Goal: Information Seeking & Learning: Learn about a topic

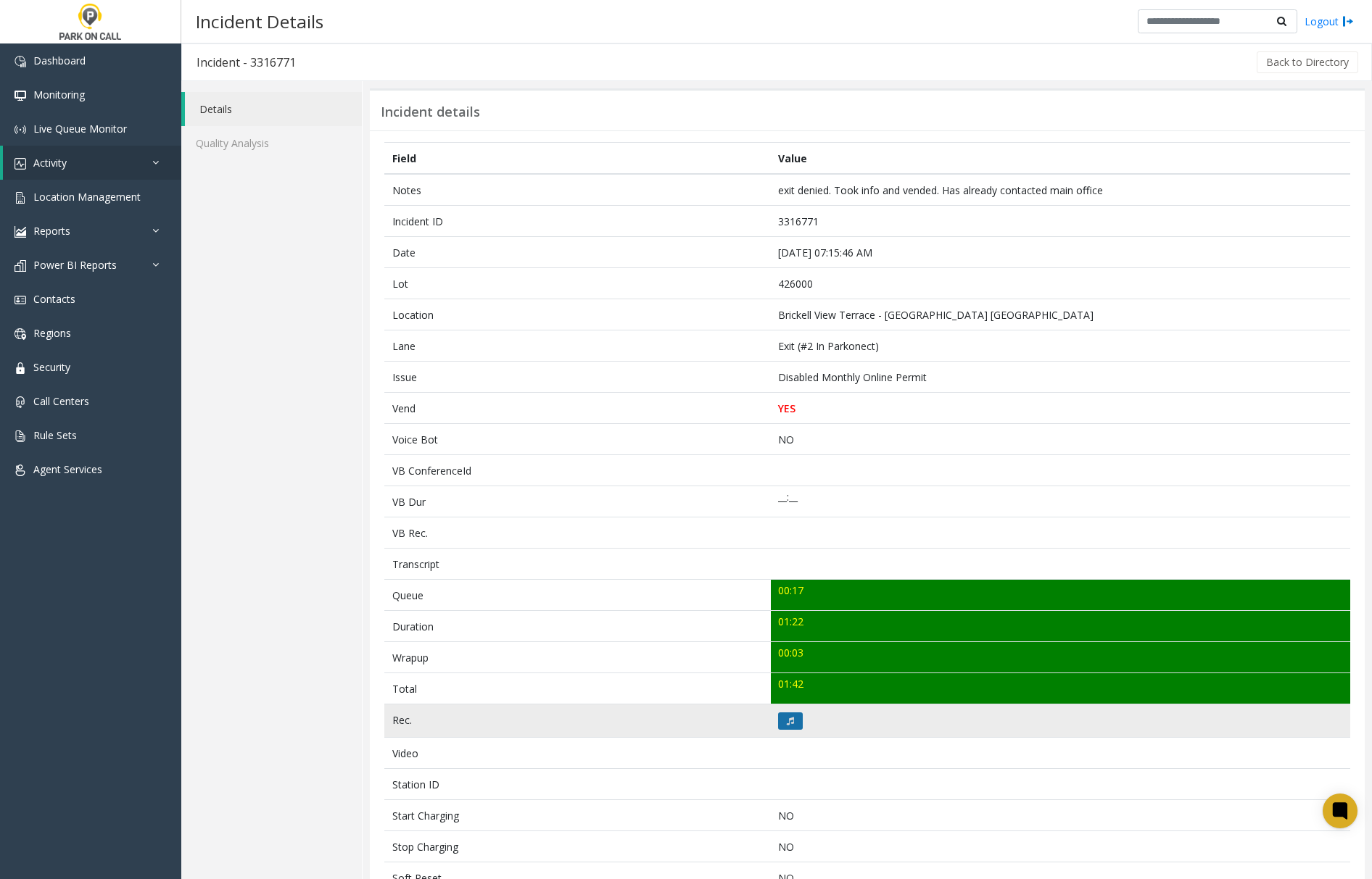
click at [778, 726] on button at bounding box center [790, 722] width 25 height 17
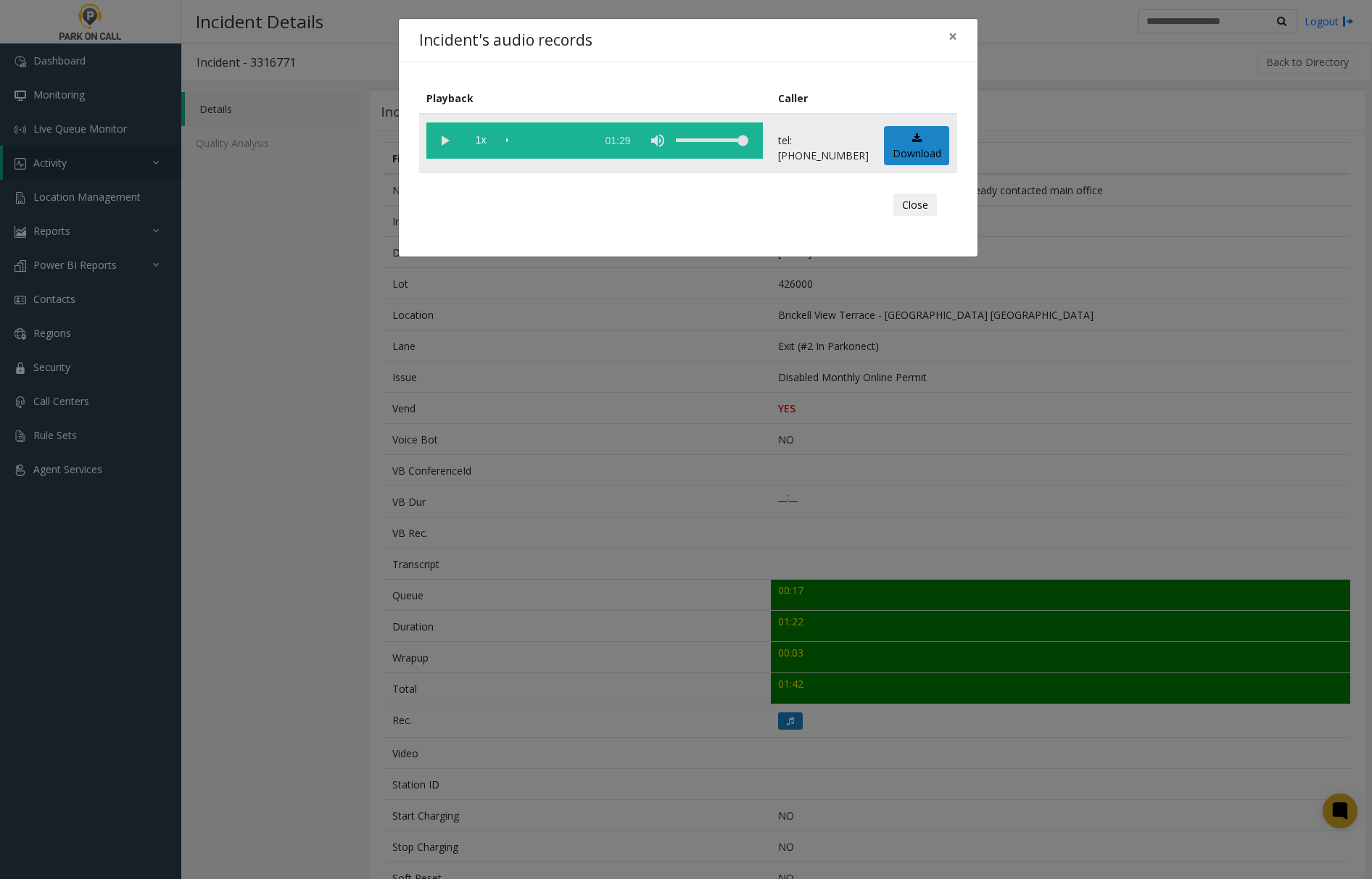
click at [441, 138] on vg-play-pause at bounding box center [445, 140] width 36 height 36
click at [541, 138] on div "scrub bar" at bounding box center [547, 140] width 83 height 36
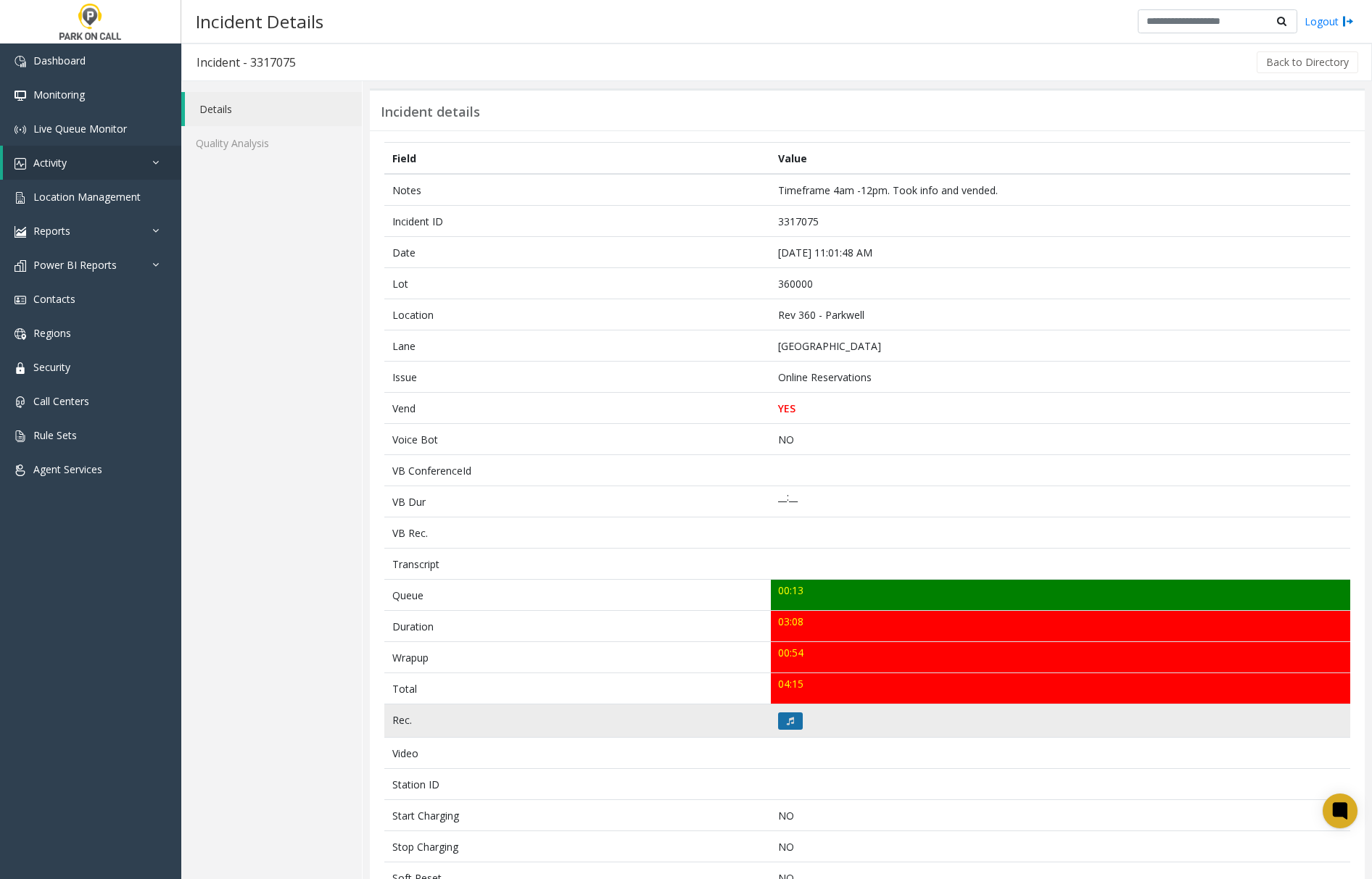
click at [778, 727] on button at bounding box center [790, 722] width 25 height 17
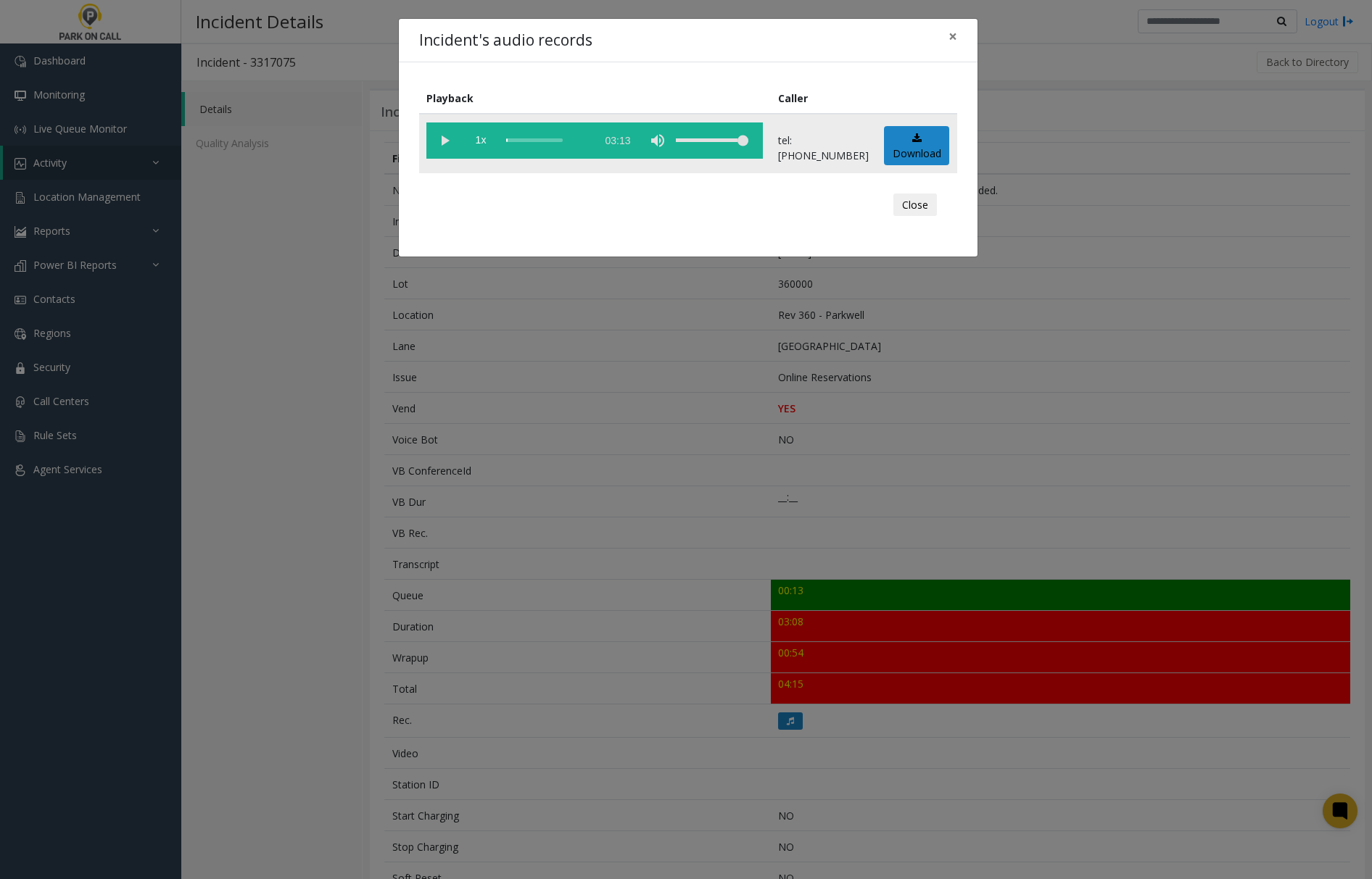
click at [445, 136] on vg-play-pause at bounding box center [445, 140] width 36 height 36
click at [457, 765] on div "Incident's audio records × Playback Caller 1x 03:13 tel:36000090027208933293 Do…" at bounding box center [686, 440] width 1372 height 879
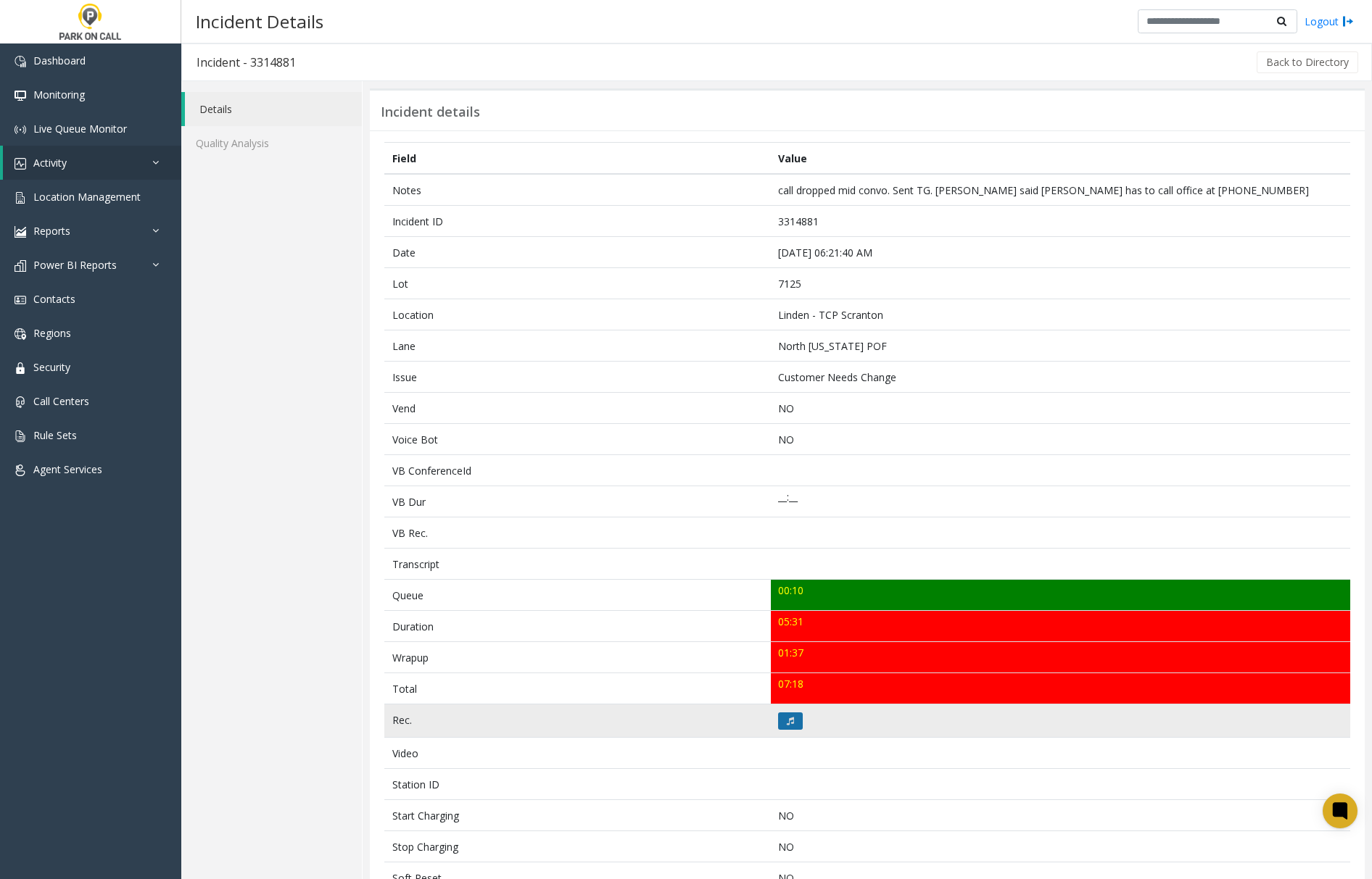
click at [789, 728] on button at bounding box center [790, 722] width 25 height 17
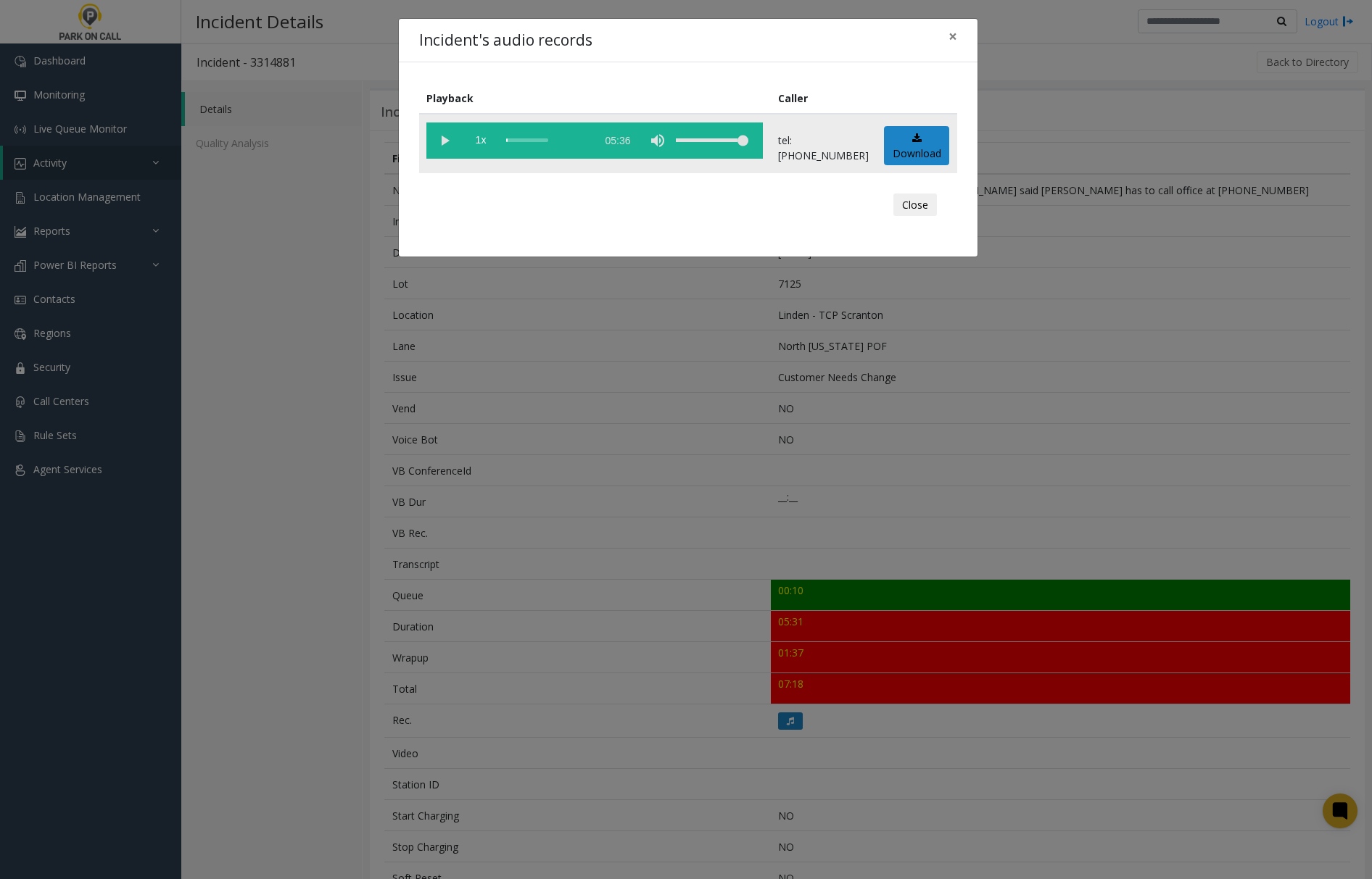
click at [446, 140] on vg-play-pause at bounding box center [445, 140] width 36 height 36
click at [954, 34] on span "×" at bounding box center [953, 36] width 9 height 21
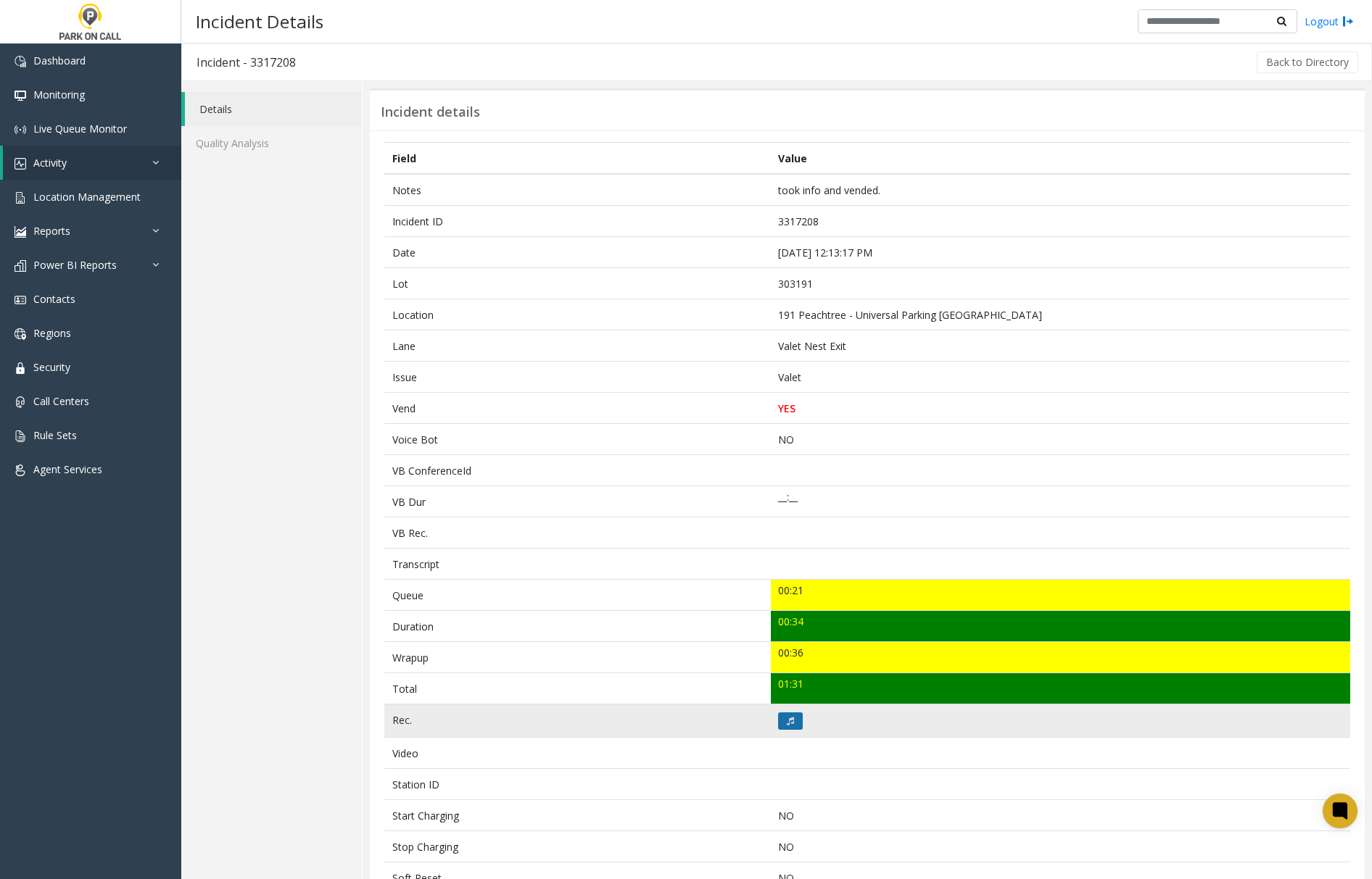
click at [787, 723] on icon at bounding box center [791, 722] width 7 height 9
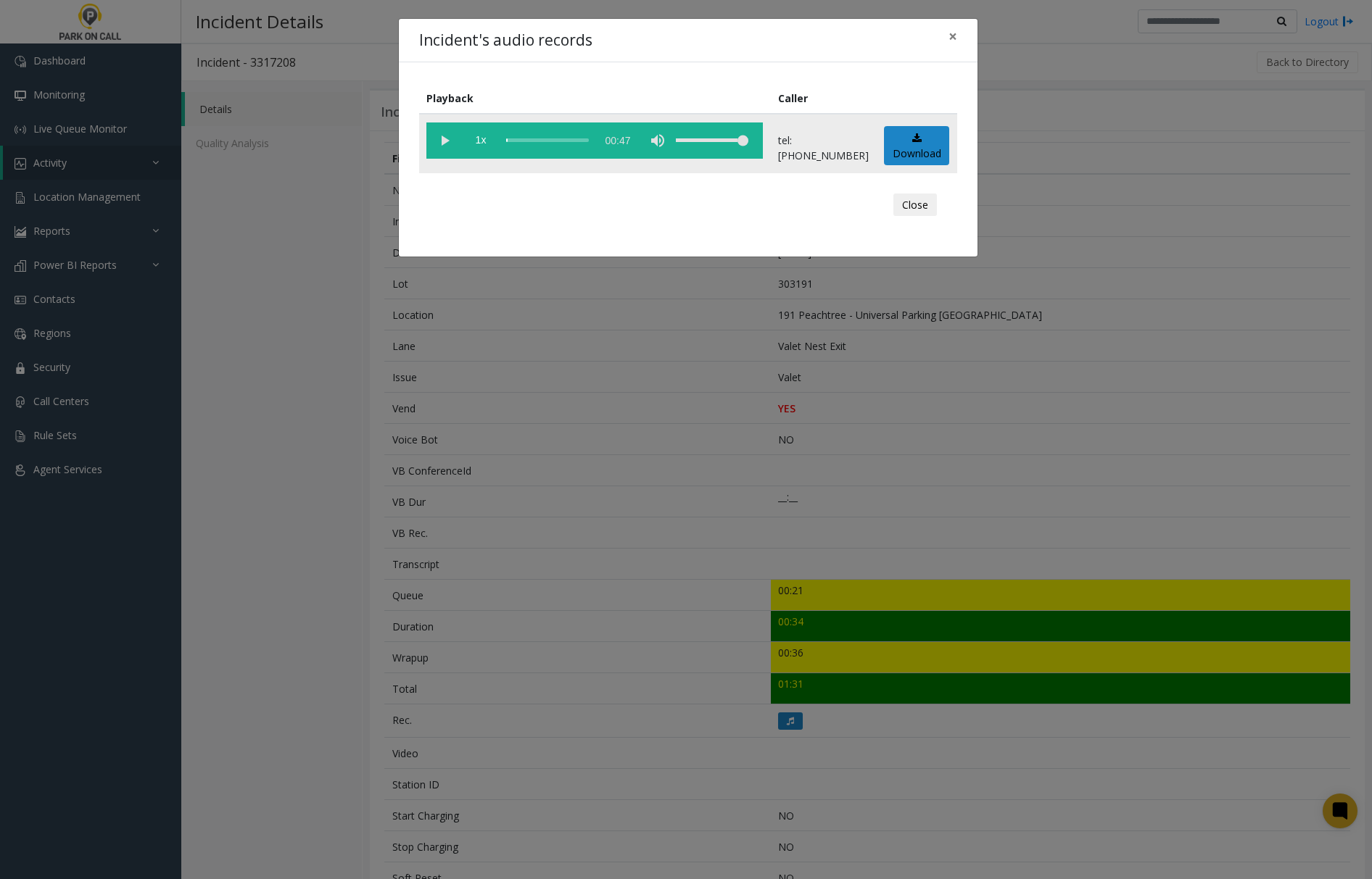
click at [446, 132] on vg-play-pause at bounding box center [445, 140] width 36 height 36
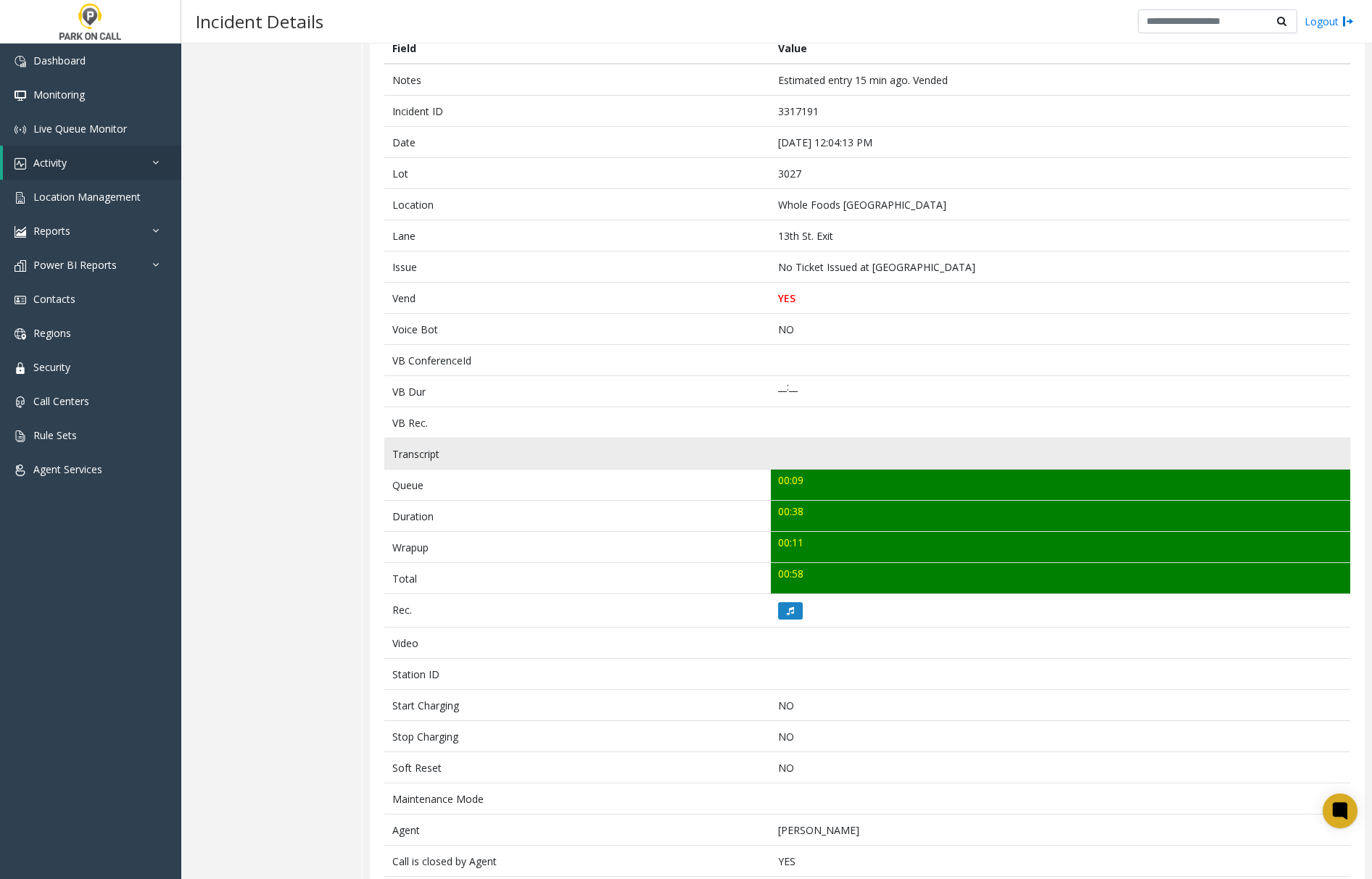
scroll to position [80, 0]
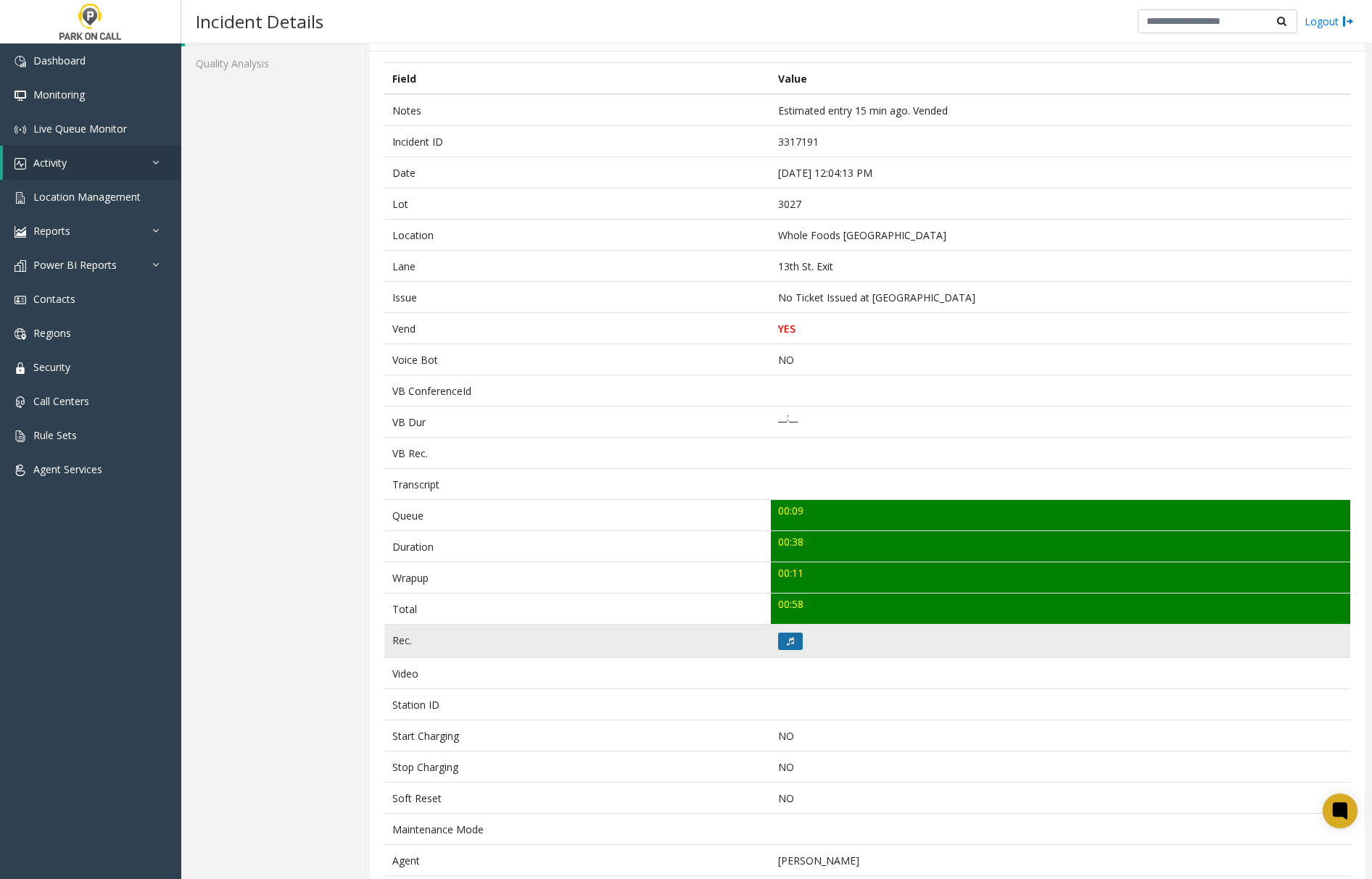
click at [778, 644] on button at bounding box center [790, 642] width 25 height 17
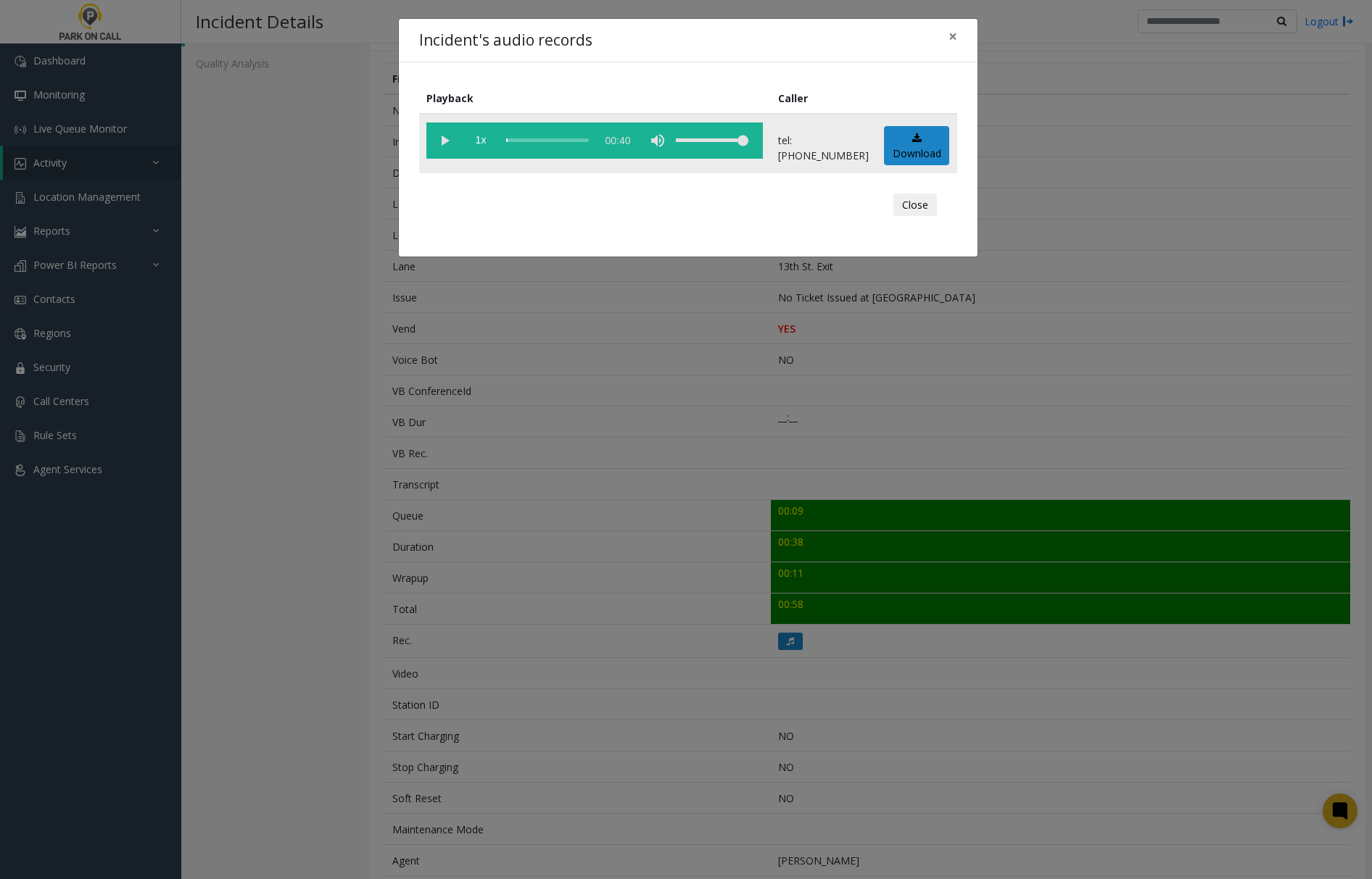
click at [445, 137] on vg-play-pause at bounding box center [445, 140] width 36 height 36
click at [441, 137] on vg-play-pause at bounding box center [445, 140] width 36 height 36
click at [445, 141] on vg-play-pause at bounding box center [445, 140] width 36 height 36
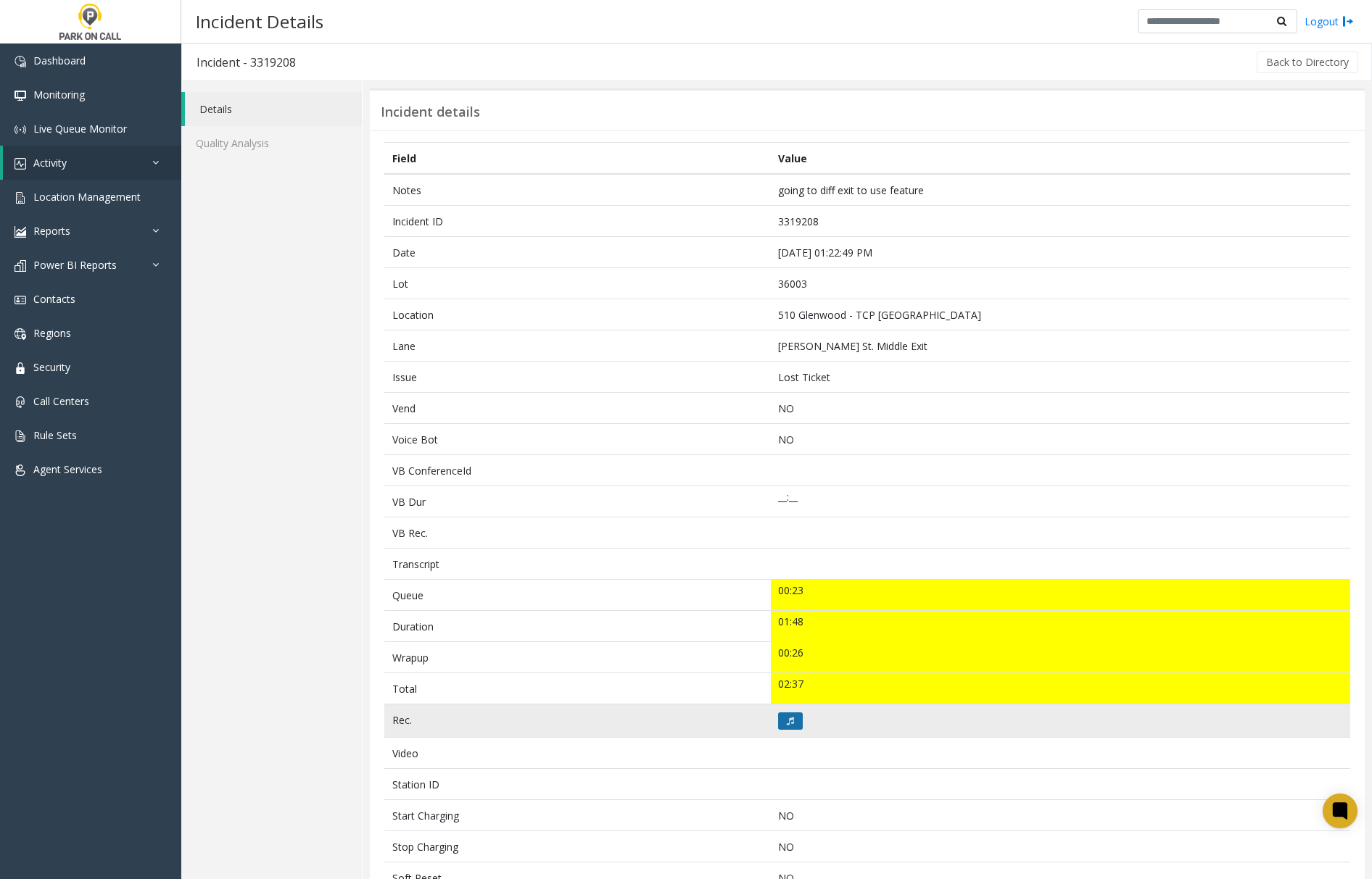
click at [778, 725] on button at bounding box center [790, 722] width 25 height 17
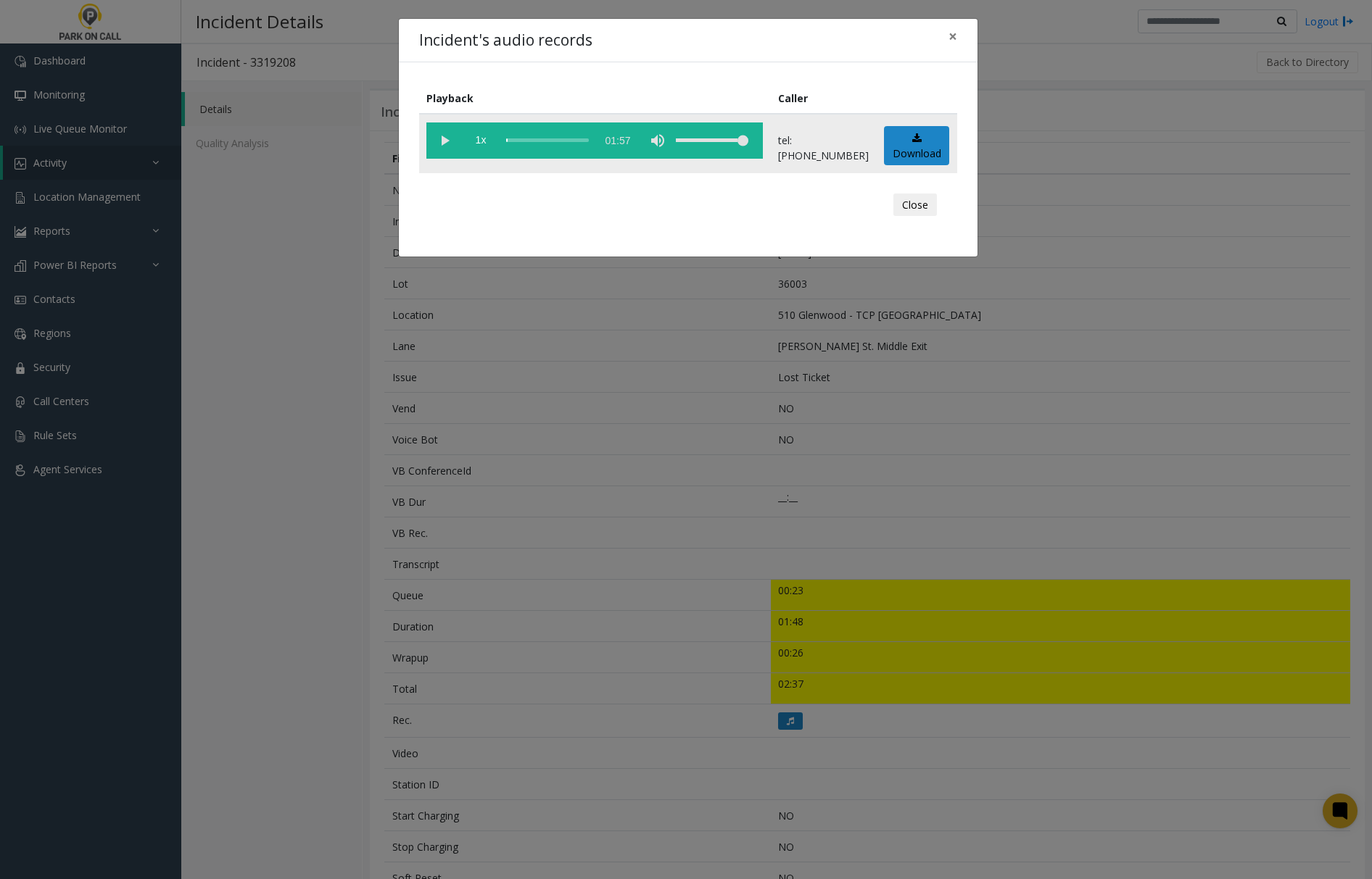
click at [447, 138] on vg-play-pause at bounding box center [445, 140] width 36 height 36
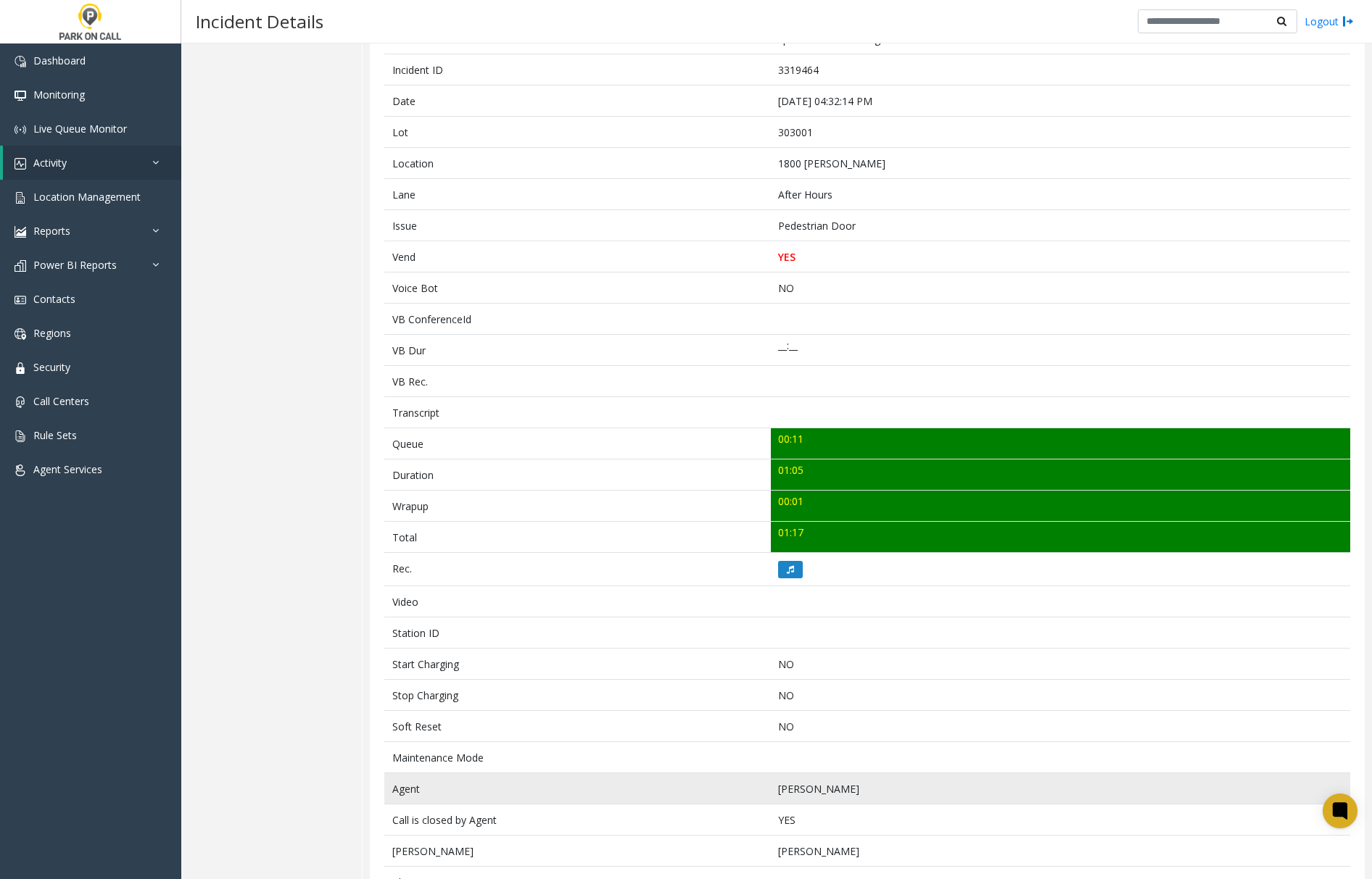
scroll to position [46, 0]
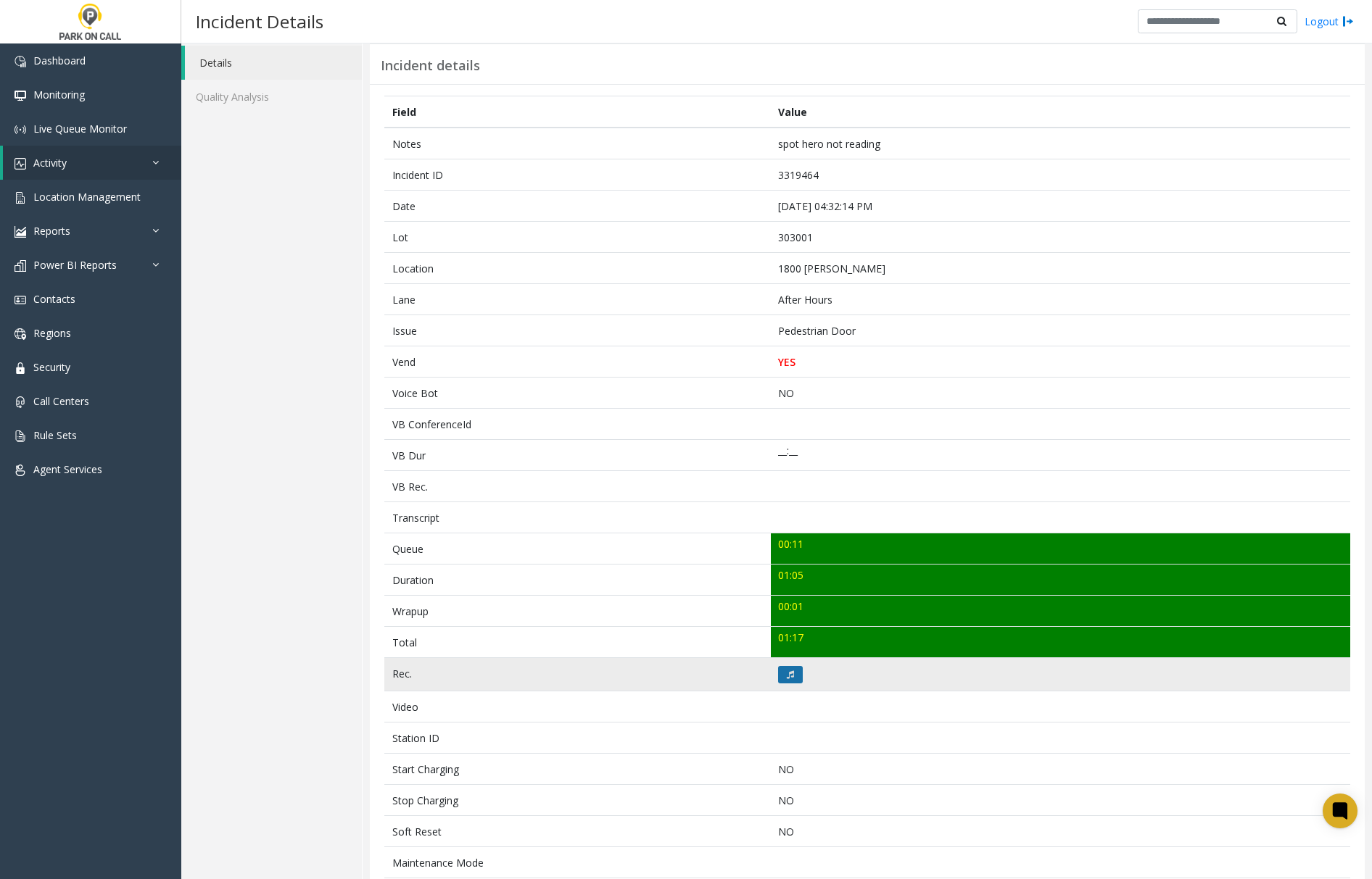
click at [787, 679] on icon at bounding box center [791, 675] width 7 height 9
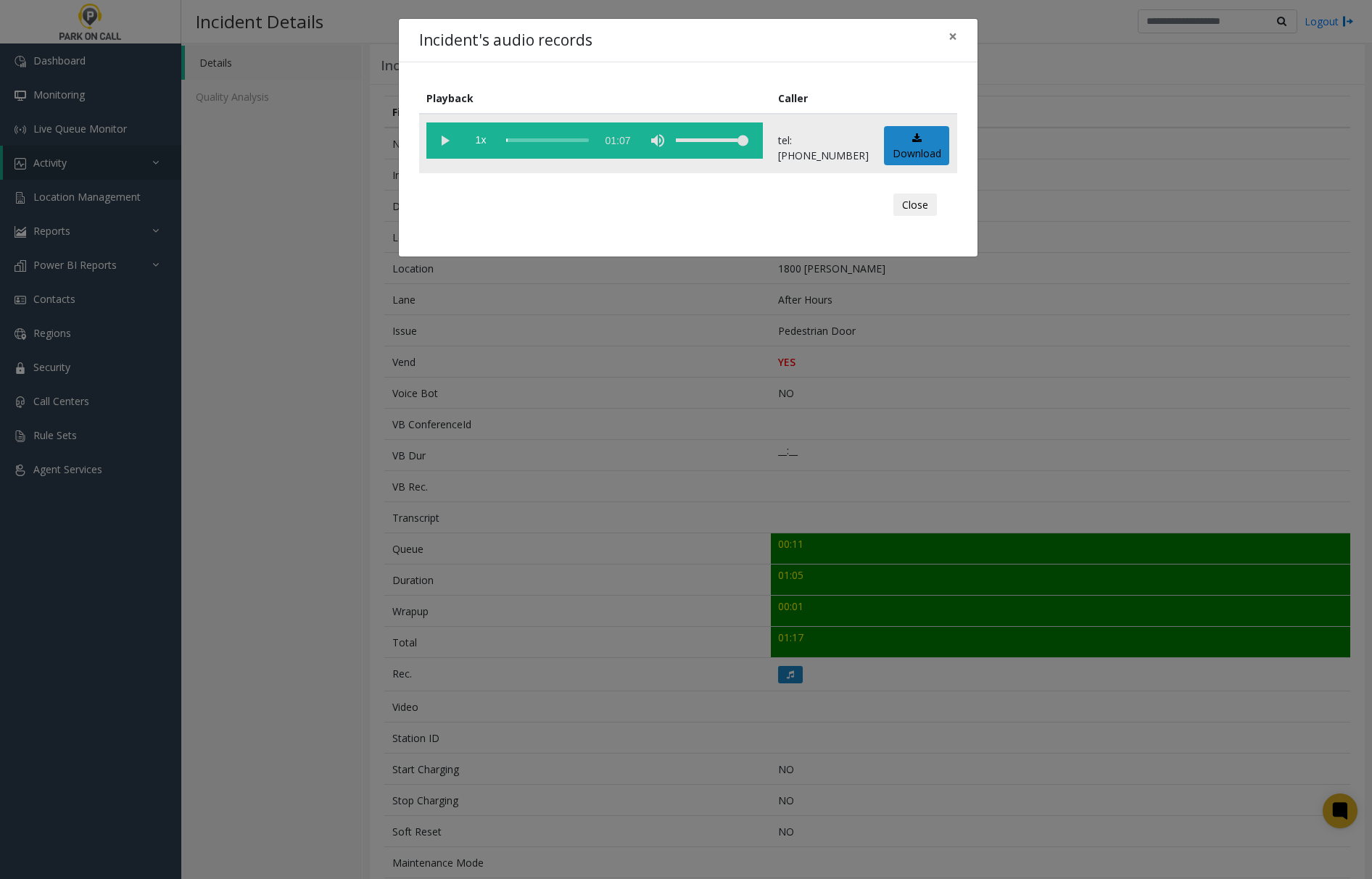
click at [446, 138] on vg-play-pause at bounding box center [445, 140] width 36 height 36
click at [441, 141] on vg-play-pause at bounding box center [445, 140] width 36 height 36
click at [444, 135] on vg-play-pause at bounding box center [445, 140] width 36 height 36
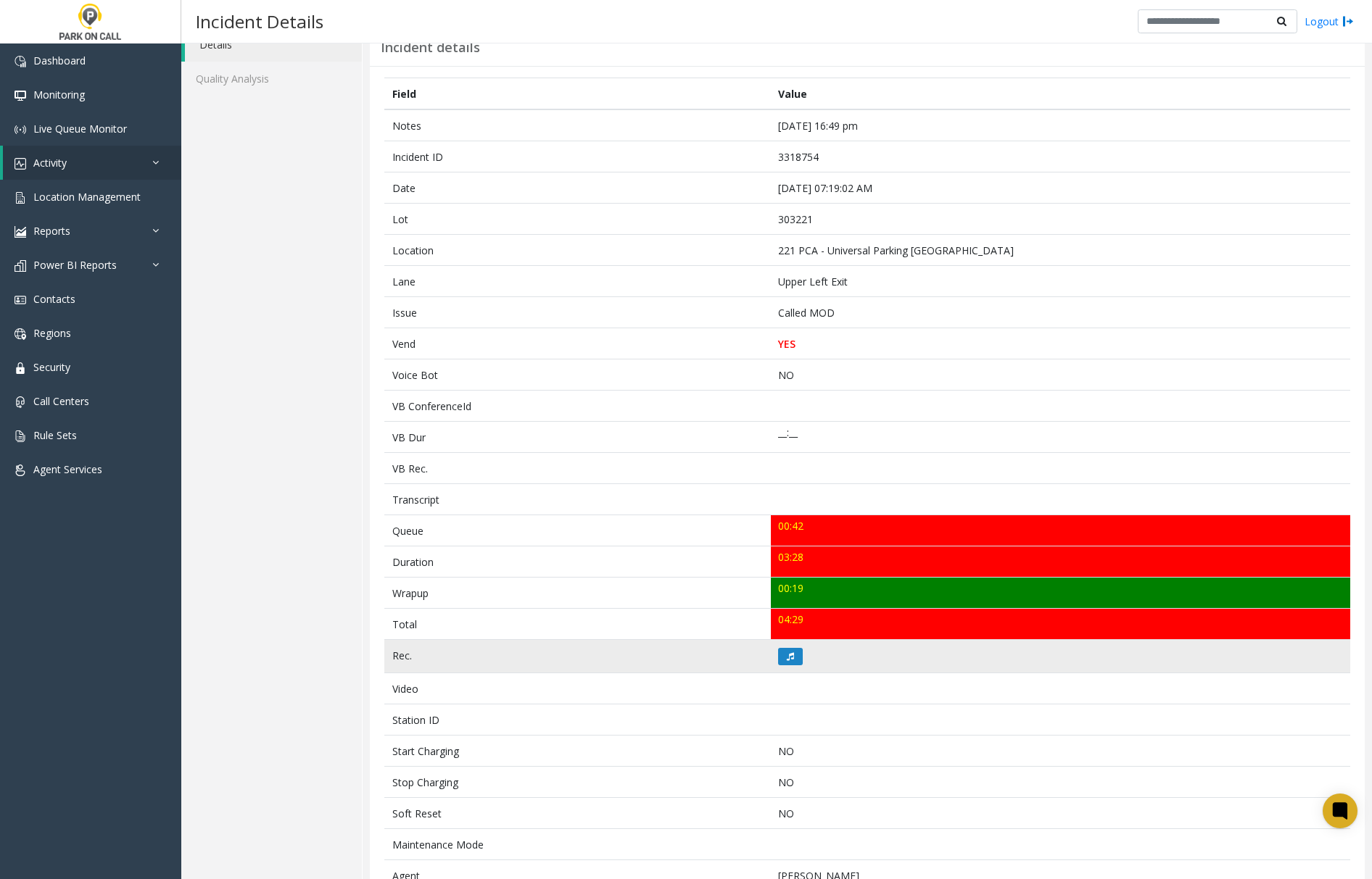
scroll to position [96, 0]
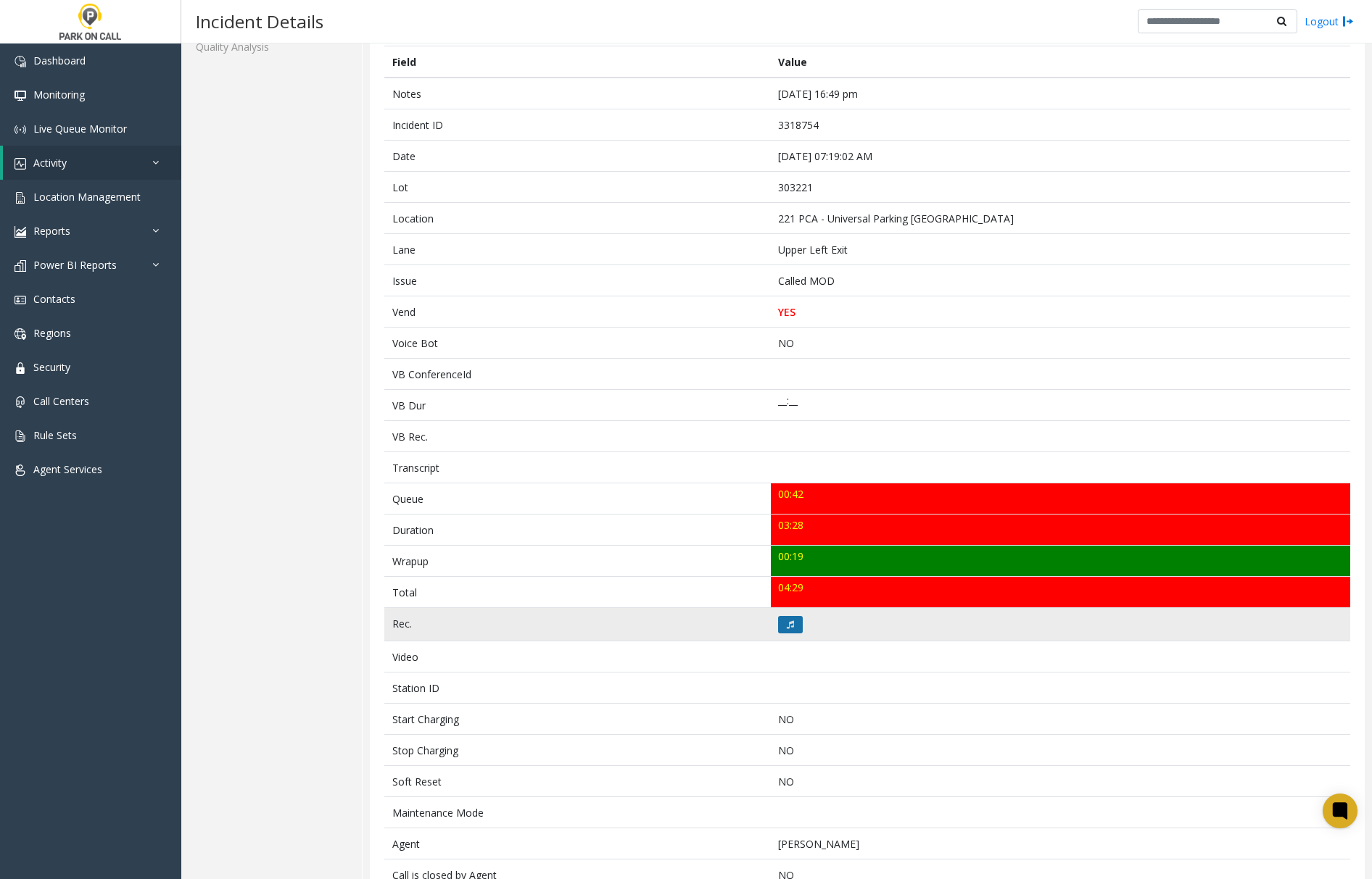
click at [778, 627] on button at bounding box center [790, 625] width 25 height 17
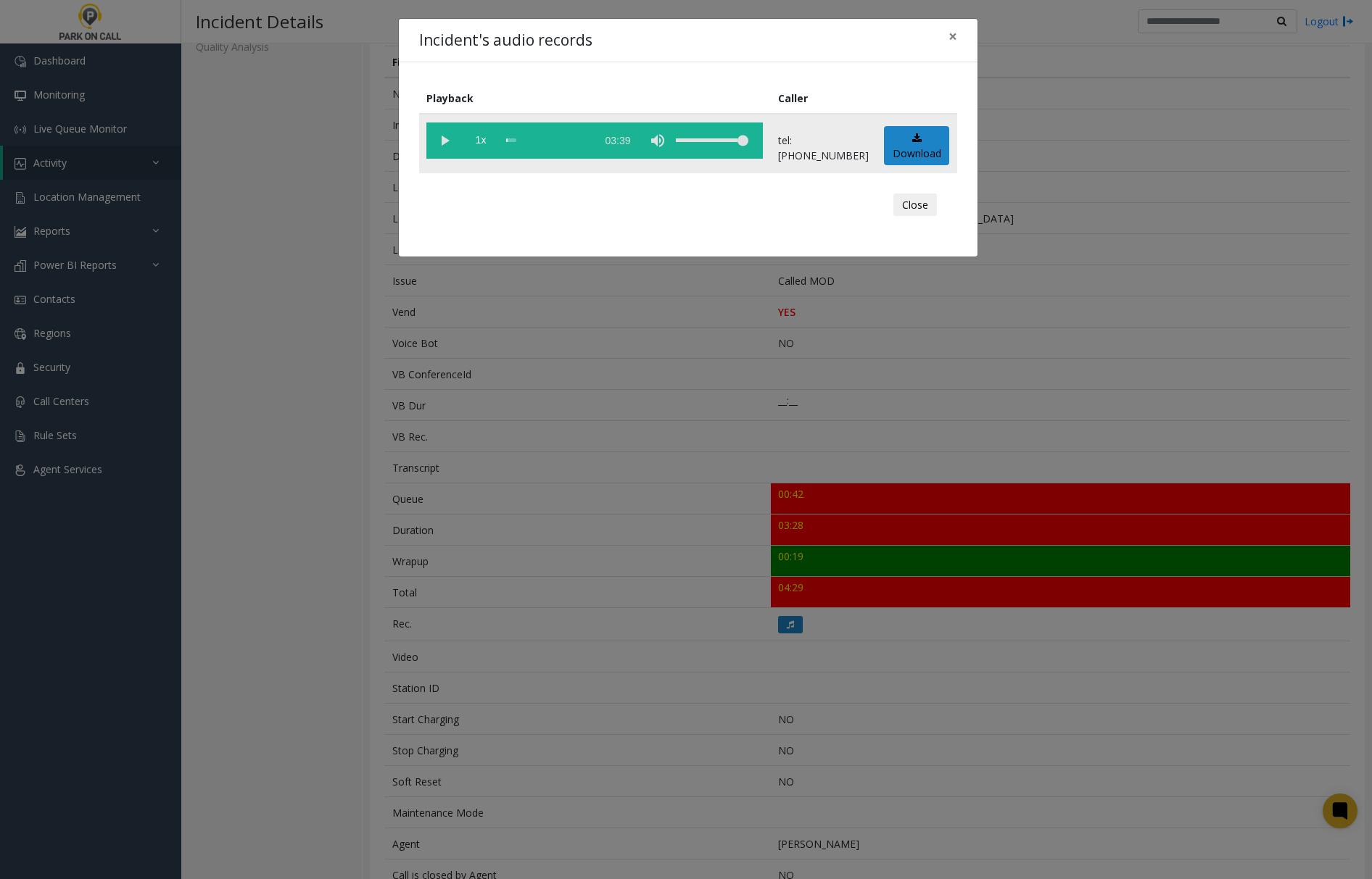
click at [446, 142] on vg-play-pause at bounding box center [445, 140] width 36 height 36
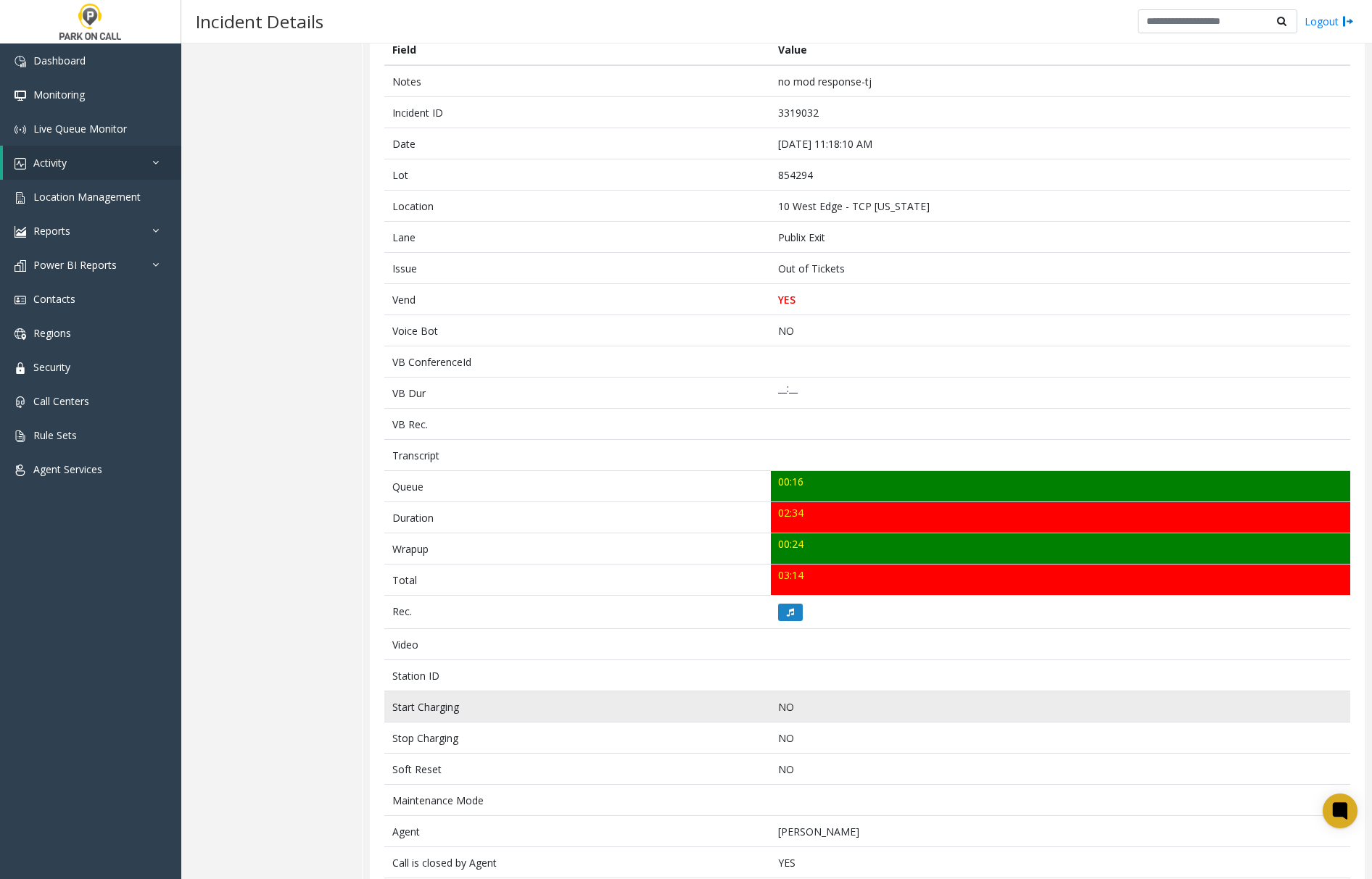
scroll to position [80, 0]
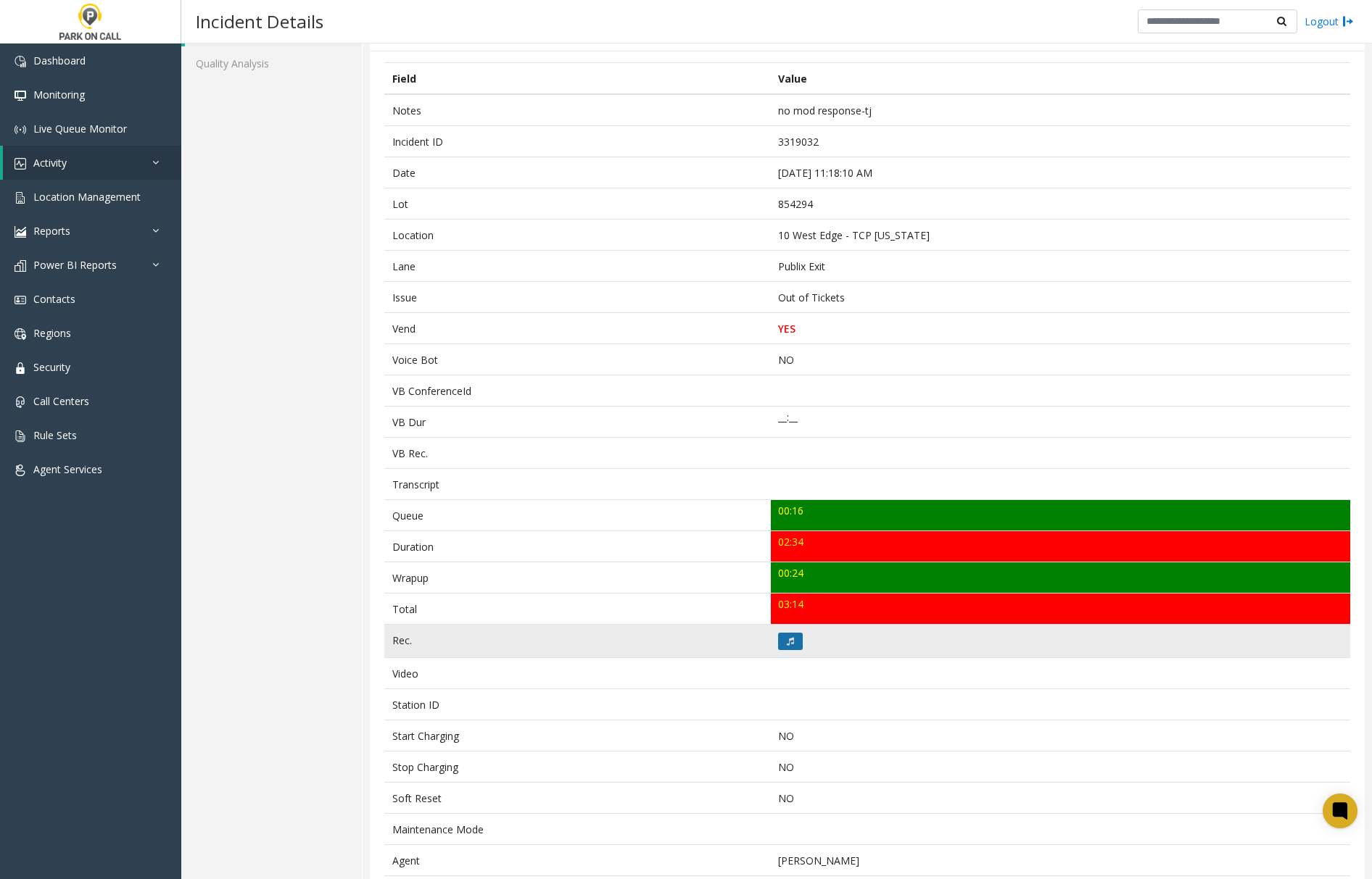
click at [787, 646] on icon at bounding box center [791, 642] width 7 height 9
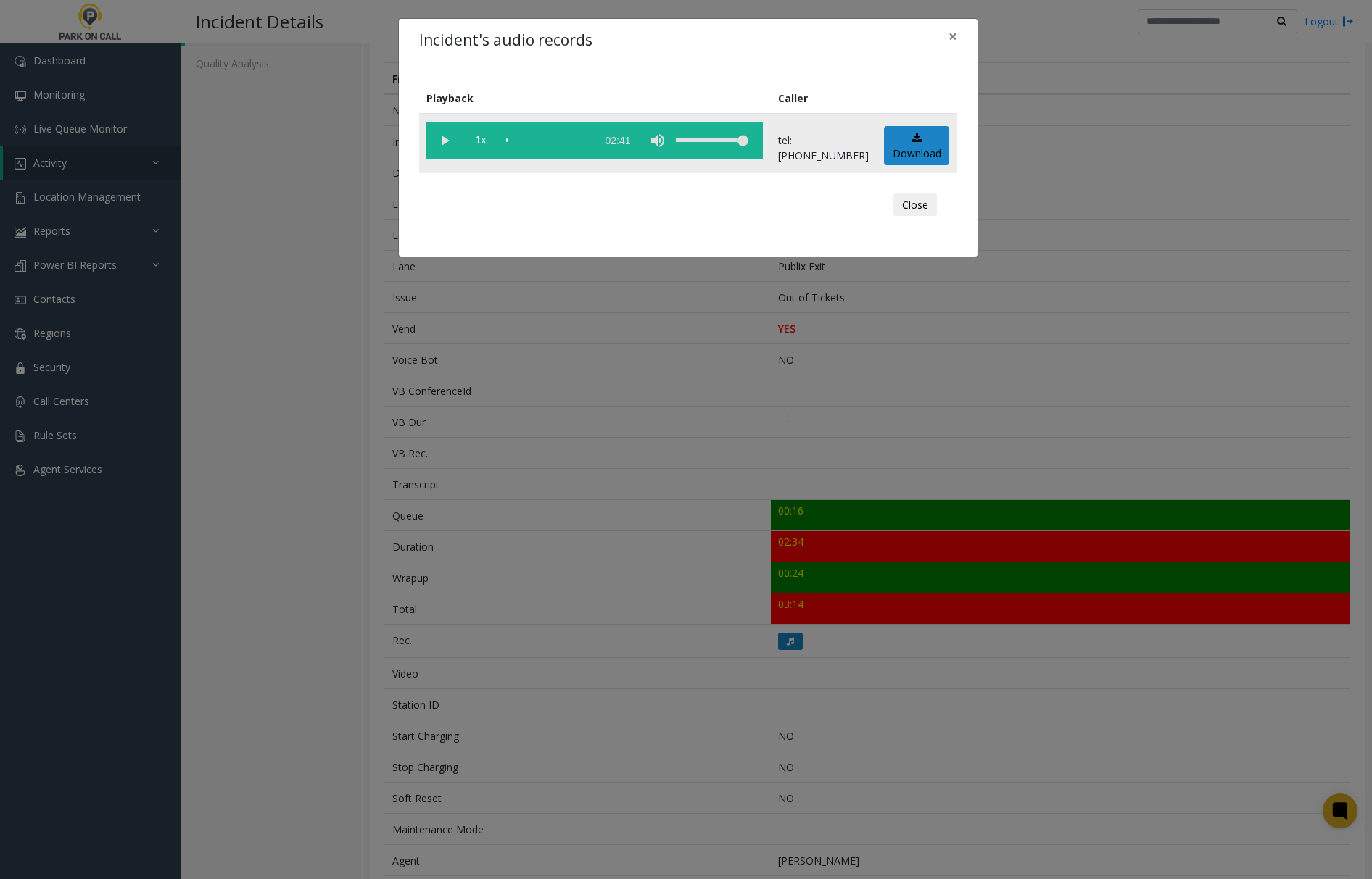
click at [439, 136] on vg-play-pause at bounding box center [445, 140] width 36 height 36
click at [951, 38] on span "×" at bounding box center [953, 36] width 9 height 21
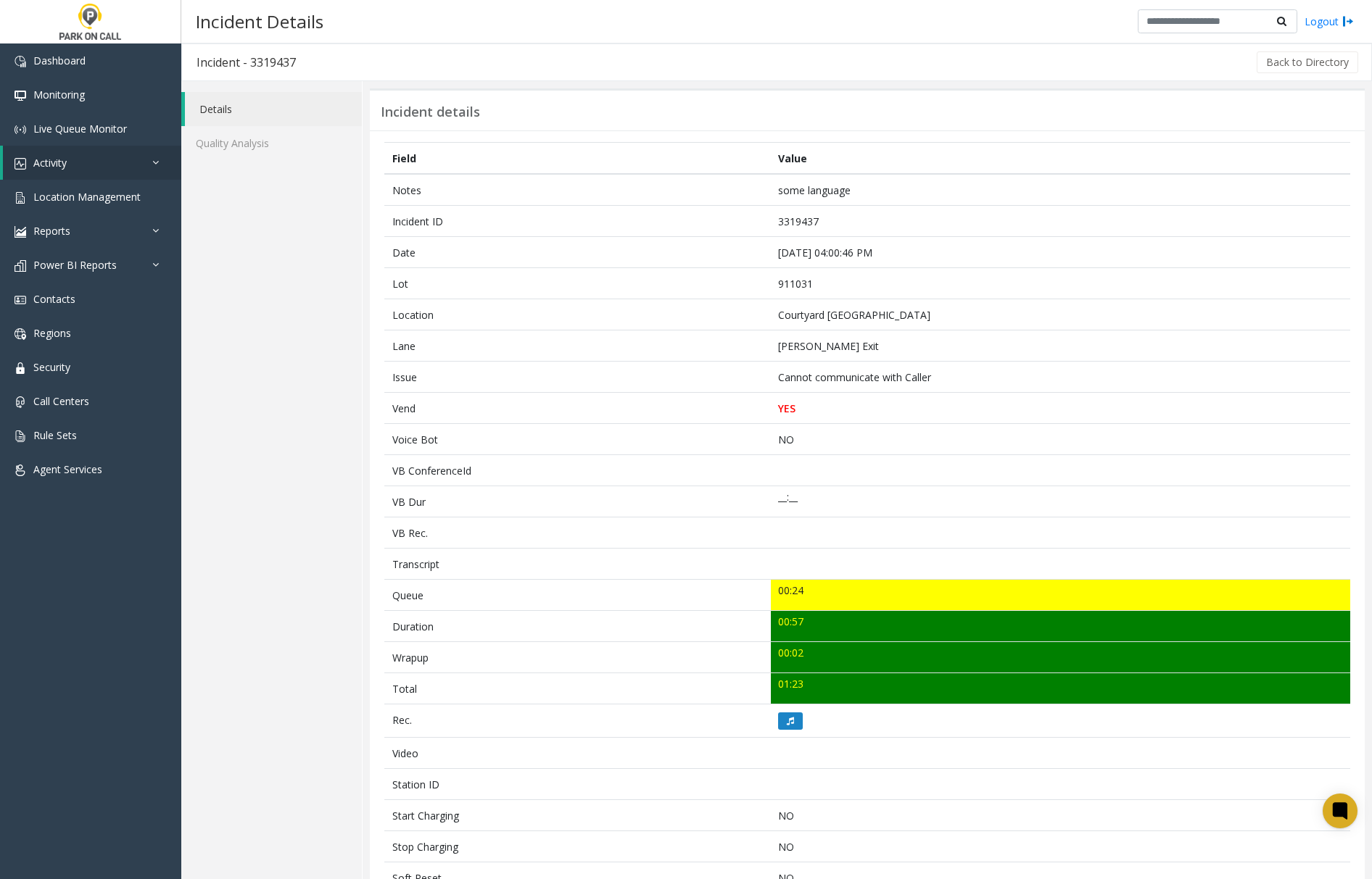
scroll to position [96, 0]
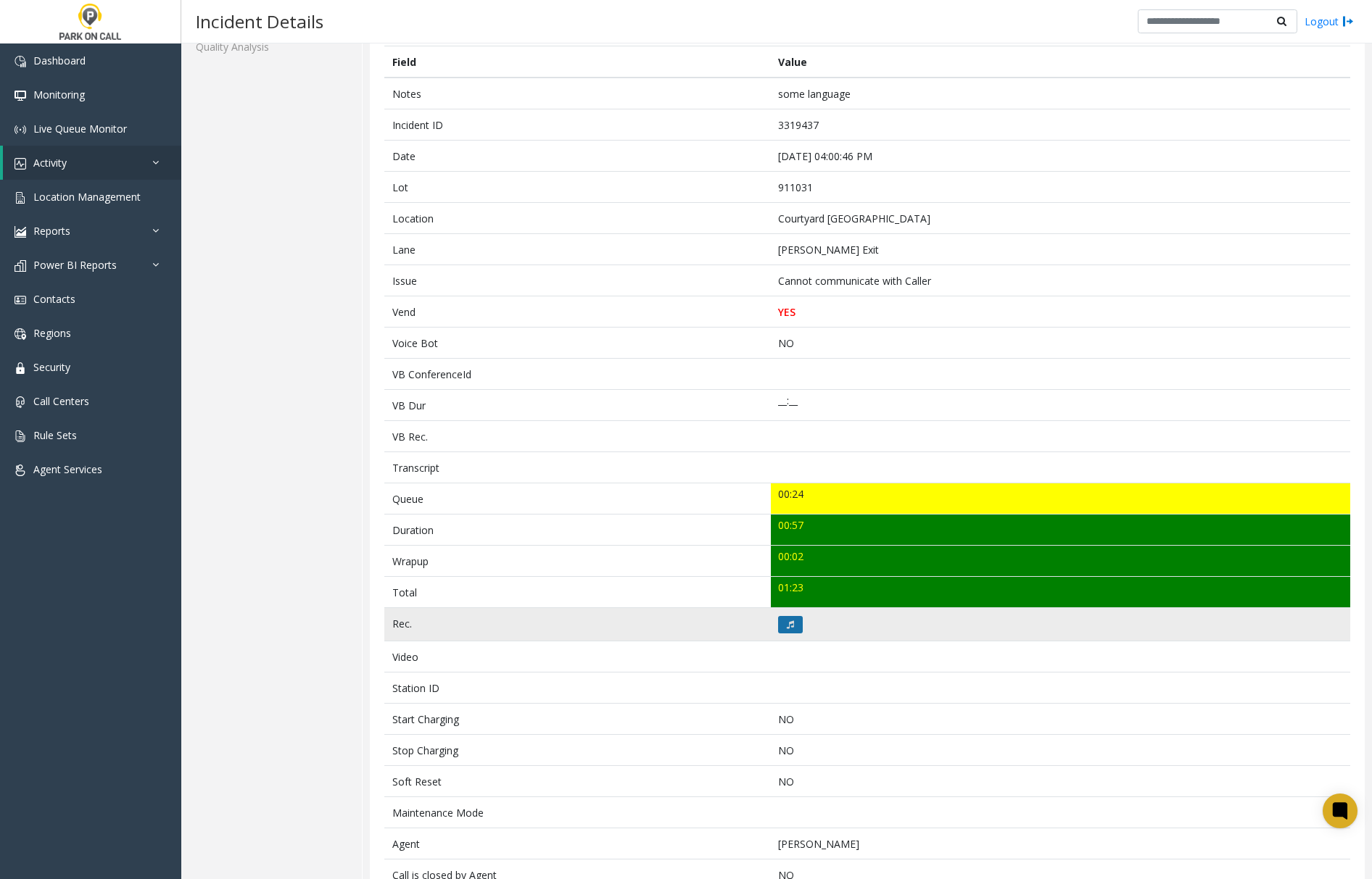
click at [787, 626] on icon at bounding box center [791, 625] width 7 height 9
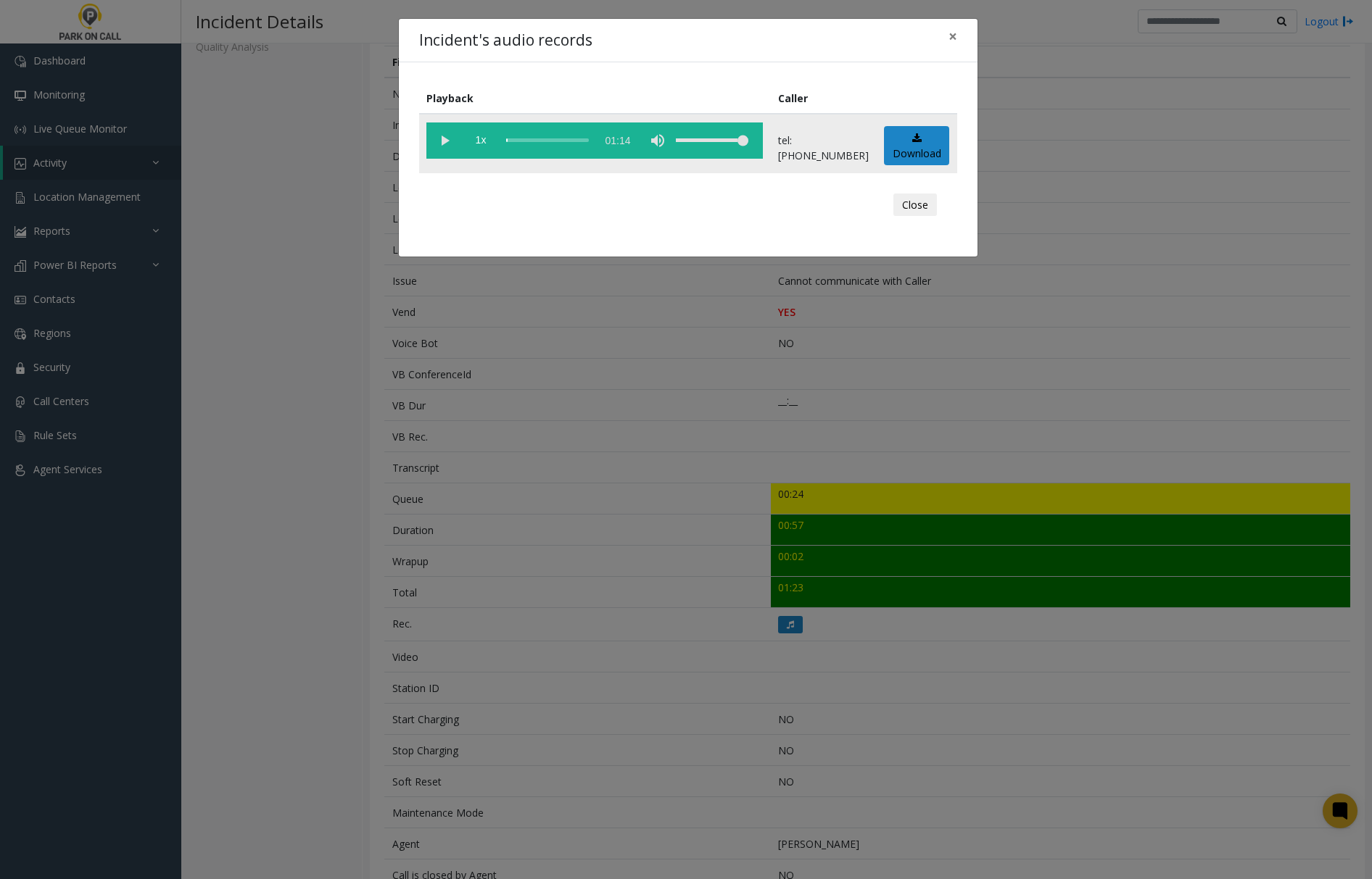
click at [434, 133] on vg-play-pause at bounding box center [445, 140] width 36 height 36
click at [950, 36] on span "×" at bounding box center [953, 36] width 9 height 21
